Goal: Task Accomplishment & Management: Complete application form

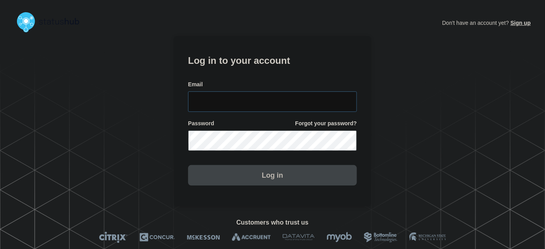
type input "tyler.wolkey@conexon.us"
drag, startPoint x: 265, startPoint y: 99, endPoint x: 263, endPoint y: 88, distance: 11.6
click at [265, 99] on input "tyler.wolkey@conexon.us" at bounding box center [272, 102] width 169 height 21
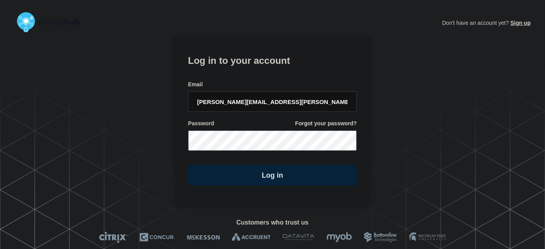
click at [259, 72] on form "Log in to your account Email tyler.wolkey@conexon.us Password Forgot your passw…" at bounding box center [272, 118] width 169 height 133
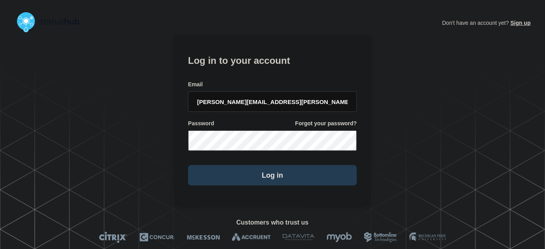
click at [276, 178] on button "Log in" at bounding box center [272, 175] width 169 height 21
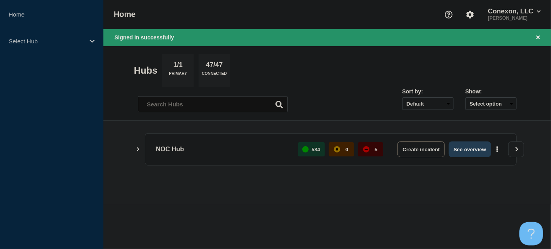
click at [477, 147] on button "See overview" at bounding box center [470, 150] width 42 height 16
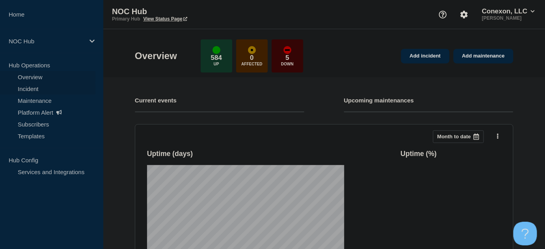
click at [34, 87] on link "Incident" at bounding box center [47, 89] width 95 height 12
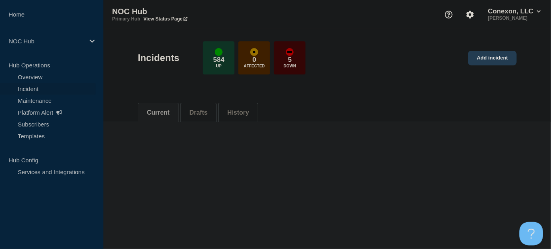
click at [496, 55] on link "Add incident" at bounding box center [492, 58] width 49 height 15
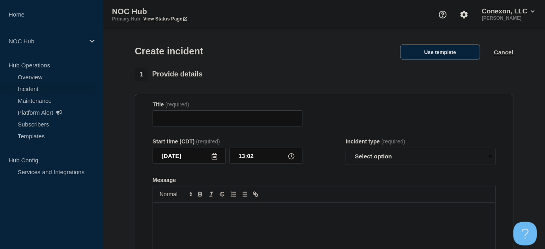
click at [440, 53] on button "Use template" at bounding box center [440, 52] width 80 height 16
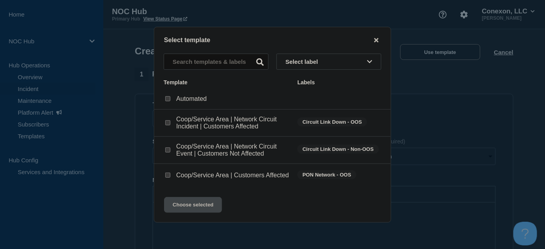
click at [166, 174] on input "Coop/Service Area | Customers Affected checkbox" at bounding box center [167, 175] width 5 height 5
checkbox input "true"
click at [193, 211] on button "Choose selected" at bounding box center [193, 205] width 58 height 16
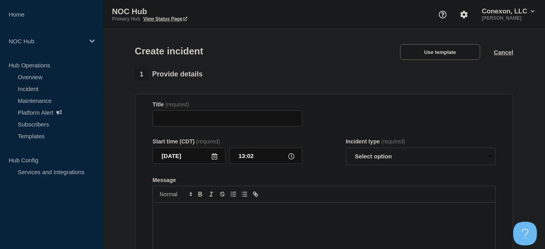
type input "Coop/Service Area | Customers Affected"
select select "investigating"
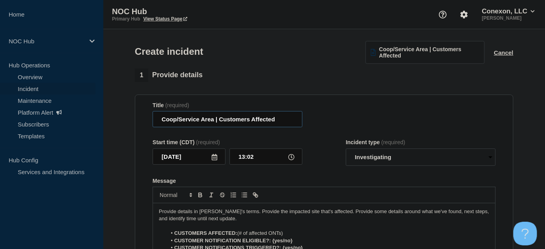
drag, startPoint x: 199, startPoint y: 120, endPoint x: 134, endPoint y: 119, distance: 65.1
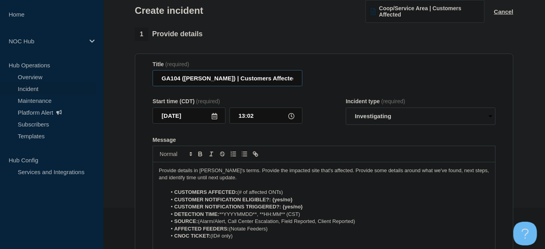
scroll to position [71, 0]
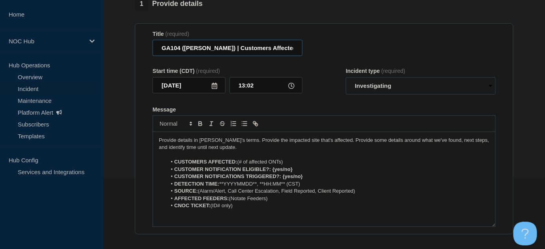
type input "GA104 ([PERSON_NAME]) | Customers Affected"
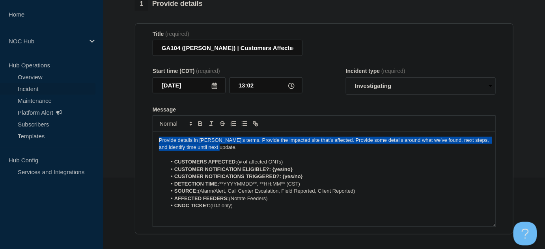
drag, startPoint x: 219, startPoint y: 148, endPoint x: 151, endPoint y: 129, distance: 71.1
click at [136, 131] on section "Title (required) GA104 (Tennille) | Customers Affected Start time (CDT) (requir…" at bounding box center [324, 129] width 379 height 212
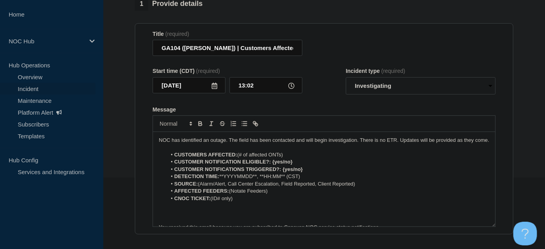
drag, startPoint x: 239, startPoint y: 163, endPoint x: 307, endPoint y: 163, distance: 68.3
click at [307, 159] on li "CUSTOMERS AFFECTED: (# of affected ONTs)" at bounding box center [328, 155] width 323 height 7
drag, startPoint x: 263, startPoint y: 160, endPoint x: 288, endPoint y: 165, distance: 25.8
click at [264, 159] on li "CUSTOMERS AFFECTED: (# of affected ONTs)" at bounding box center [328, 155] width 323 height 7
click at [287, 159] on li "CUSTOMERS AFFECTED: (# of affected ONTs)" at bounding box center [328, 155] width 323 height 7
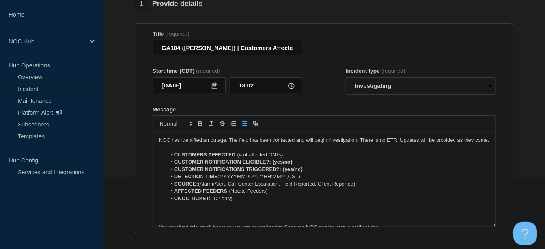
click at [287, 159] on li "CUSTOMERS AFFECTED: (# of affected ONTs)" at bounding box center [328, 155] width 323 height 7
drag, startPoint x: 270, startPoint y: 159, endPoint x: 255, endPoint y: 168, distance: 17.1
click at [267, 159] on li "CUSTOMERS AFFECTED: (# of affected ONTs)" at bounding box center [328, 155] width 323 height 7
drag, startPoint x: 255, startPoint y: 168, endPoint x: 254, endPoint y: 172, distance: 4.8
click at [254, 165] on strong "CUSTOMER NOTIFICATION ELIGIBLE?: {yes/no}" at bounding box center [233, 162] width 118 height 6
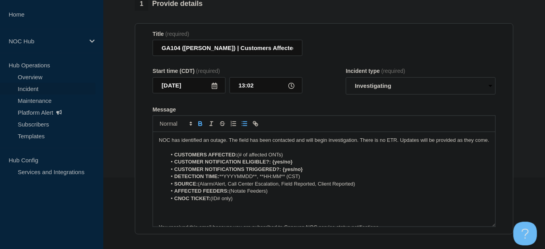
drag, startPoint x: 286, startPoint y: 163, endPoint x: 264, endPoint y: 156, distance: 23.6
click at [242, 159] on li "CUSTOMERS AFFECTED: (# of affected ONTs)" at bounding box center [328, 155] width 323 height 7
drag, startPoint x: 272, startPoint y: 169, endPoint x: 304, endPoint y: 149, distance: 37.6
click at [313, 166] on li "CUSTOMER NOTIFICATION ELIGIBLE?: {yes/no}" at bounding box center [328, 162] width 323 height 7
drag, startPoint x: 284, startPoint y: 178, endPoint x: 322, endPoint y: 176, distance: 37.9
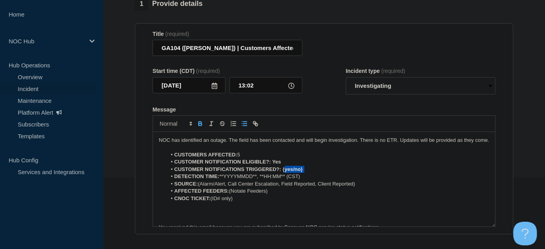
click at [322, 173] on li "CUSTOMER NOTIFICATIONS TRIGGERED?: {yes/no}" at bounding box center [328, 169] width 323 height 7
drag, startPoint x: 266, startPoint y: 184, endPoint x: 223, endPoint y: 184, distance: 43.4
click at [223, 180] on li "DETECTION TIME: **YYYYMMDD**, **HH:MM** (CST)" at bounding box center [328, 176] width 323 height 7
drag, startPoint x: 359, startPoint y: 193, endPoint x: 202, endPoint y: 192, distance: 156.6
click at [202, 188] on li "SOURCE: (Alarm/Alert, Call Center Escalation, Field Reported, Client Reported)" at bounding box center [328, 184] width 323 height 7
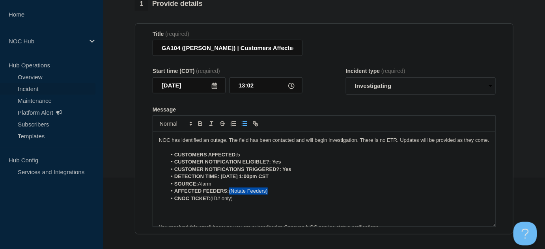
drag, startPoint x: 277, startPoint y: 197, endPoint x: 261, endPoint y: 202, distance: 17.0
click at [230, 195] on li "AFFECTED FEEDERS: (Notate Feeders)" at bounding box center [328, 191] width 323 height 7
drag, startPoint x: 213, startPoint y: 207, endPoint x: 258, endPoint y: 205, distance: 45.4
click at [256, 202] on li "CNOC TICKET: (ID# only)" at bounding box center [328, 198] width 323 height 7
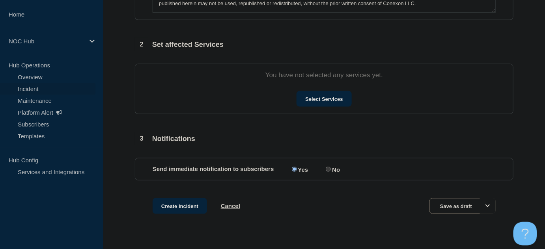
scroll to position [287, 0]
drag, startPoint x: 306, startPoint y: 106, endPoint x: 310, endPoint y: 103, distance: 4.8
click at [310, 103] on button "Select Services" at bounding box center [324, 98] width 55 height 16
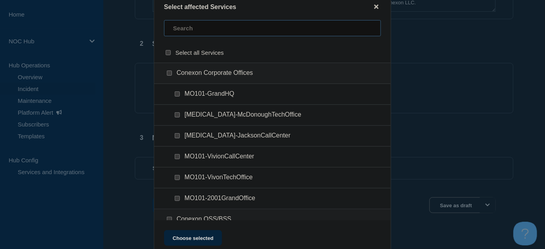
click at [203, 24] on input "text" at bounding box center [272, 28] width 217 height 16
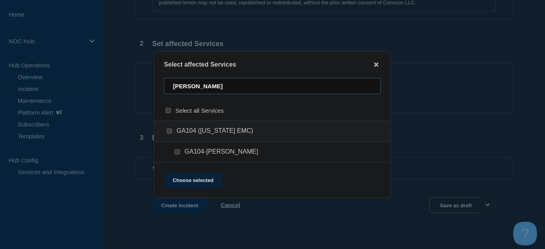
type input "tennill"
click at [176, 153] on input "GA104-TENNILLE checkbox" at bounding box center [177, 152] width 5 height 5
checkbox input "true"
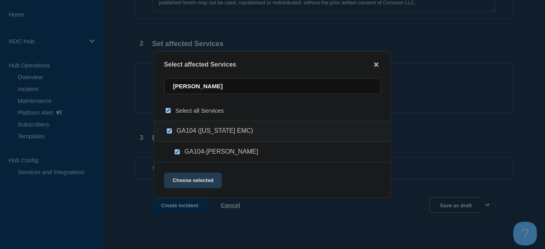
click at [187, 179] on button "Choose selected" at bounding box center [193, 181] width 58 height 16
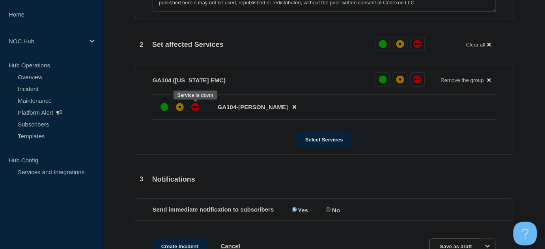
drag, startPoint x: 202, startPoint y: 108, endPoint x: 200, endPoint y: 119, distance: 11.2
click at [201, 109] on div at bounding box center [195, 107] width 14 height 14
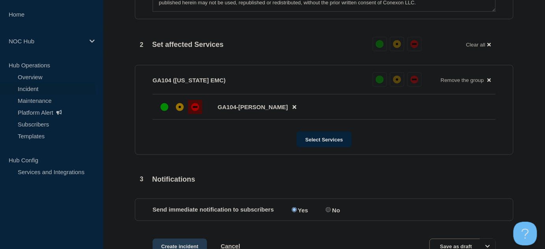
click at [186, 243] on button "Create incident" at bounding box center [180, 247] width 54 height 16
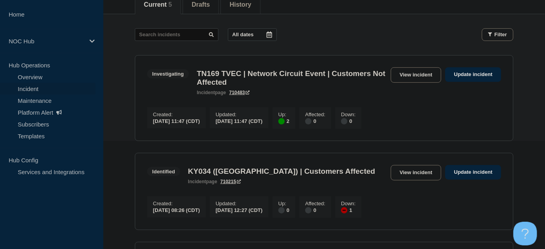
scroll to position [71, 0]
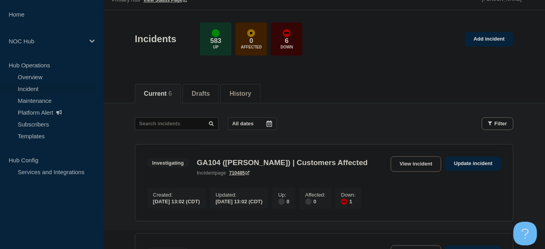
scroll to position [36, 0]
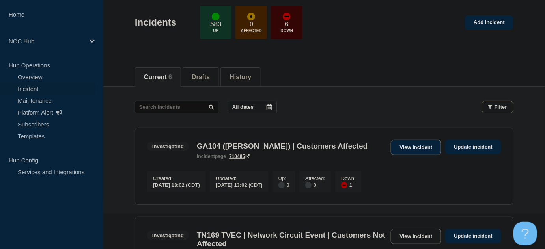
drag, startPoint x: 415, startPoint y: 148, endPoint x: 392, endPoint y: 148, distance: 22.9
click at [415, 148] on link "View incident" at bounding box center [416, 147] width 51 height 15
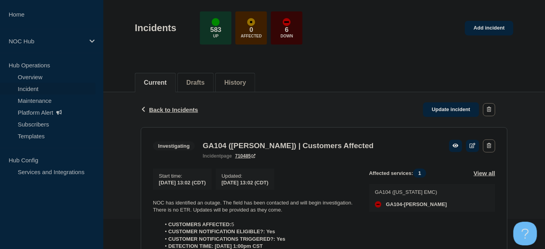
scroll to position [143, 0]
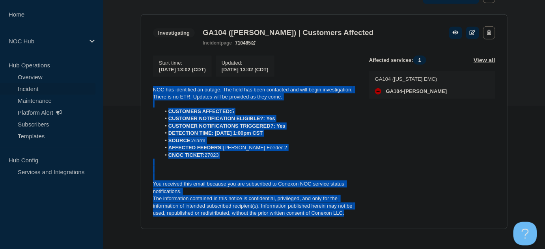
drag, startPoint x: 345, startPoint y: 217, endPoint x: 146, endPoint y: 95, distance: 233.6
click at [146, 95] on section "Investigating GA104 (Tennille) | Customers Affected incident page 710485 Start …" at bounding box center [324, 121] width 367 height 215
copy div "NOC has identified an outage. The field has been contacted and will begin inves…"
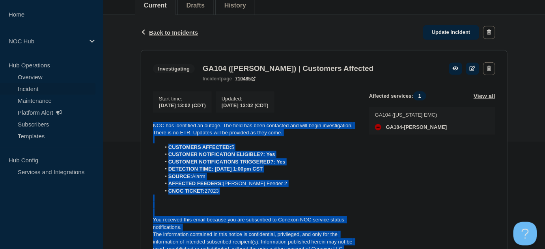
scroll to position [150, 0]
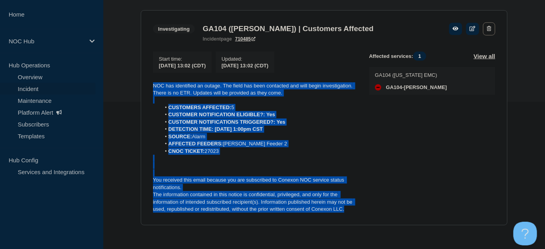
click at [319, 209] on p "The information contained in this notice is confidential, privileged, and only …" at bounding box center [255, 202] width 204 height 22
drag, startPoint x: 350, startPoint y: 210, endPoint x: 131, endPoint y: 81, distance: 253.5
click at [131, 81] on div "Back Back to Incidents Update incident Investigating GA104 (Tennille) | Custome…" at bounding box center [324, 106] width 442 height 262
copy div "NOC has identified an outage. The field has been contacted and will begin inves…"
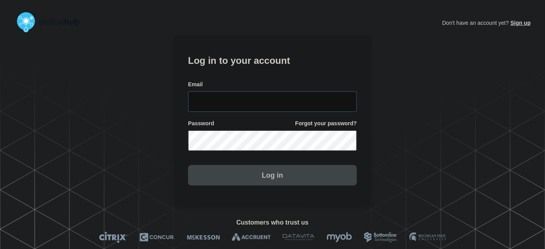
type input "[PERSON_NAME][EMAIL_ADDRESS][PERSON_NAME][DOMAIN_NAME]"
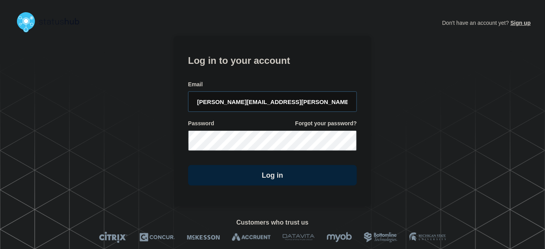
drag, startPoint x: 309, startPoint y: 103, endPoint x: 279, endPoint y: 68, distance: 46.7
click at [309, 103] on input "tyler.wolkey@conexon.us" at bounding box center [272, 102] width 169 height 21
drag, startPoint x: 279, startPoint y: 68, endPoint x: 283, endPoint y: 73, distance: 6.7
click at [282, 72] on form "Log in to your account Email tyler.wolkey@conexon.us Password Forgot your passw…" at bounding box center [272, 118] width 169 height 133
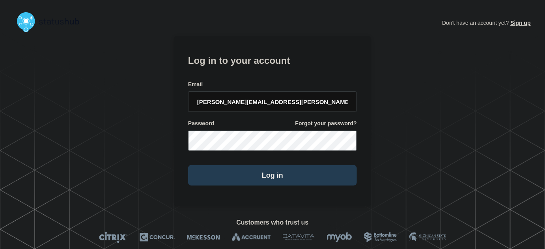
click at [290, 175] on button "Log in" at bounding box center [272, 175] width 169 height 21
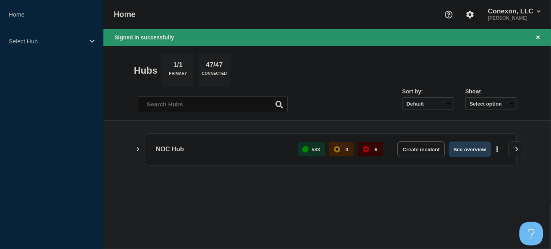
click at [466, 154] on button "See overview" at bounding box center [470, 150] width 42 height 16
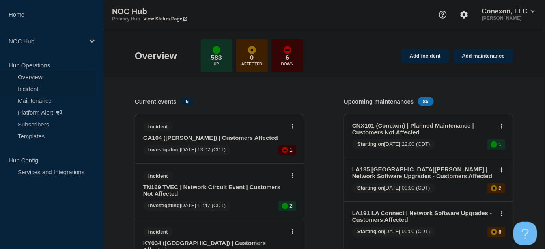
click at [23, 89] on link "Incident" at bounding box center [47, 89] width 95 height 12
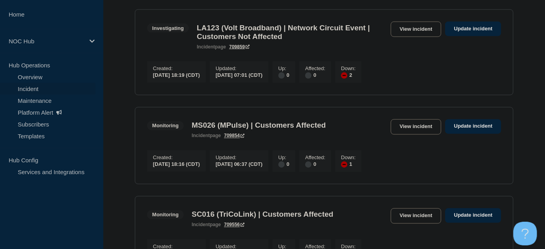
scroll to position [466, 0]
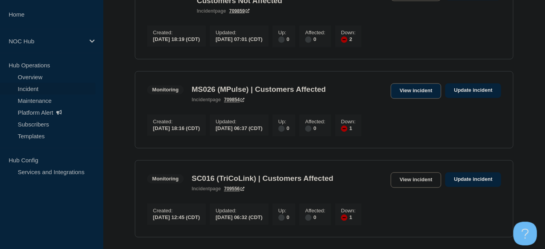
click at [427, 99] on link "View incident" at bounding box center [416, 91] width 51 height 15
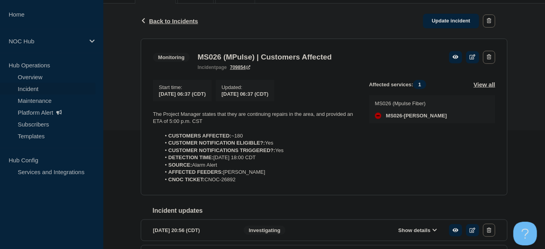
scroll to position [178, 0]
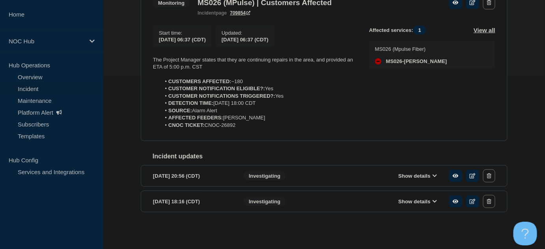
drag, startPoint x: 250, startPoint y: 122, endPoint x: 112, endPoint y: 57, distance: 152.1
click at [112, 57] on div "Back Back to Incidents Update incident Monitoring MS026 (MPulse) | Customers Af…" at bounding box center [324, 93] width 442 height 289
copy div "The Project Manager states that they are continuing repairs in the area, and pr…"
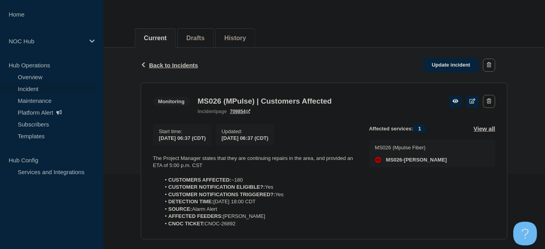
scroll to position [70, 0]
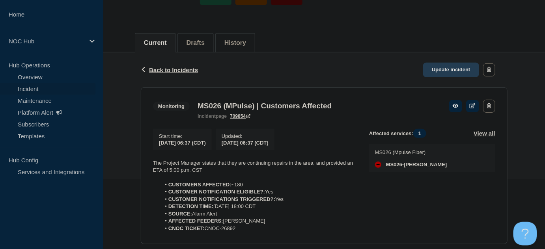
click at [457, 67] on link "Update incident" at bounding box center [451, 70] width 56 height 15
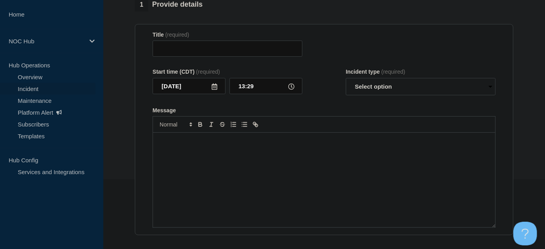
type input "MS026 (MPulse) | Customers Affected"
click at [286, 160] on div "Message" at bounding box center [324, 180] width 342 height 95
paste div "Message"
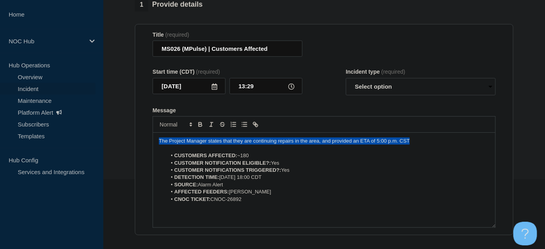
drag, startPoint x: 426, startPoint y: 154, endPoint x: 131, endPoint y: 154, distance: 295.1
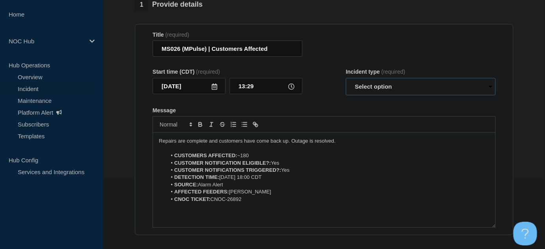
drag, startPoint x: 395, startPoint y: 103, endPoint x: 390, endPoint y: 106, distance: 5.8
click at [395, 95] on select "Select option Investigating Identified Monitoring Resolved" at bounding box center [421, 86] width 150 height 17
select select "resolved"
click at [346, 93] on select "Select option Investigating Identified Monitoring Resolved" at bounding box center [421, 86] width 150 height 17
drag, startPoint x: 339, startPoint y: 120, endPoint x: 221, endPoint y: 125, distance: 117.7
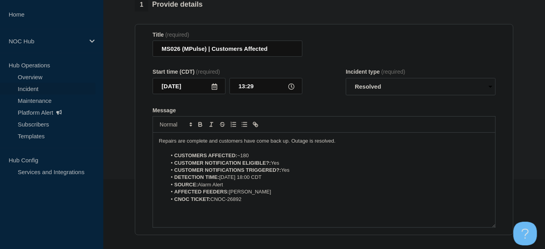
click at [338, 120] on form "Title (required) MS026 (MPulse) | Customers Affected Start time (CDT) (required…" at bounding box center [324, 130] width 343 height 197
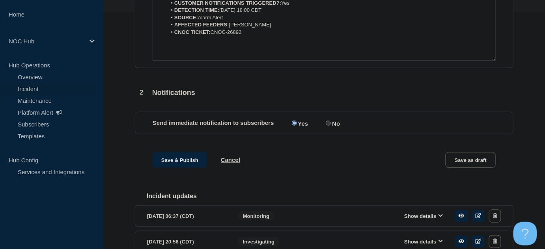
scroll to position [249, 0]
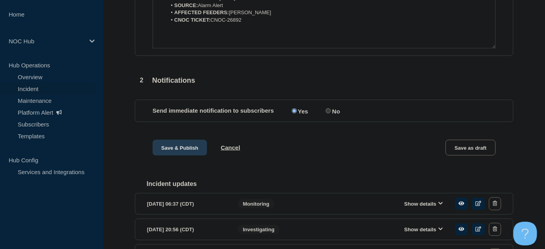
drag, startPoint x: 172, startPoint y: 161, endPoint x: 176, endPoint y: 165, distance: 5.3
click at [175, 156] on button "Save & Publish" at bounding box center [180, 148] width 54 height 16
